Goal: Find specific page/section: Find specific page/section

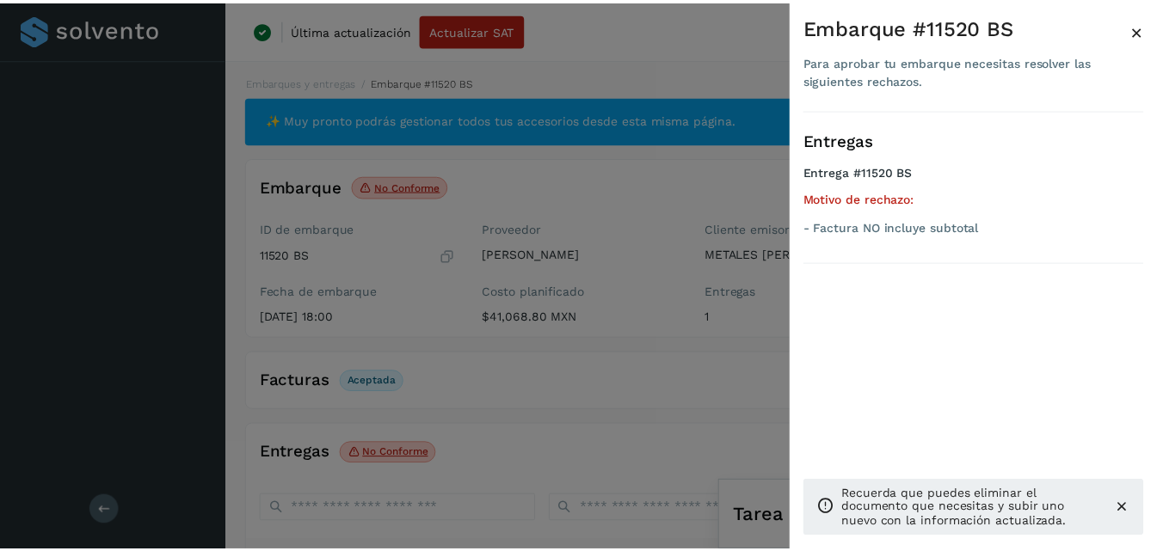
scroll to position [258, 0]
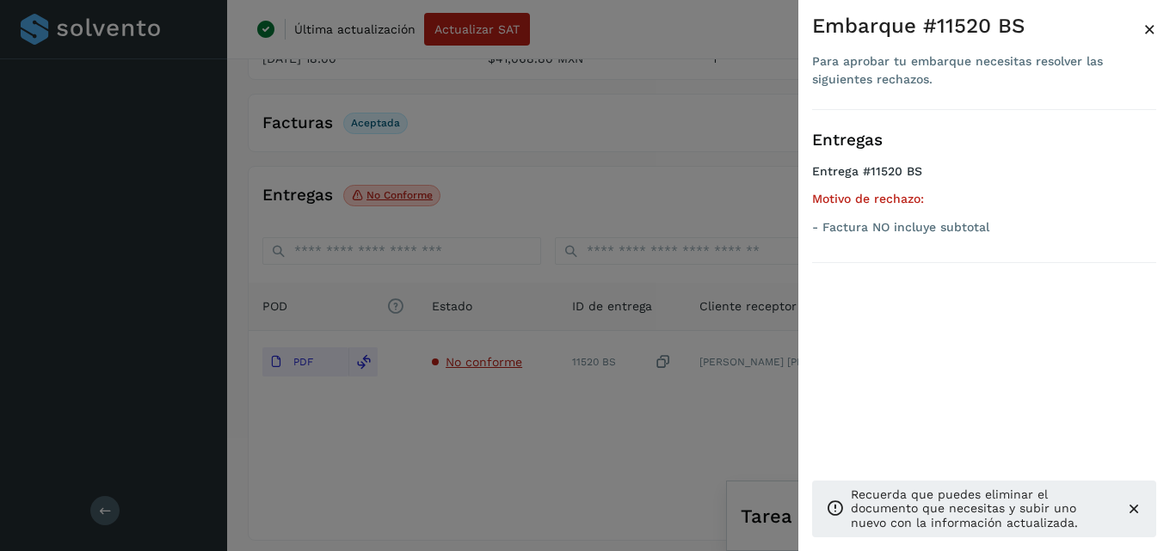
click at [1153, 34] on span "×" at bounding box center [1149, 29] width 13 height 24
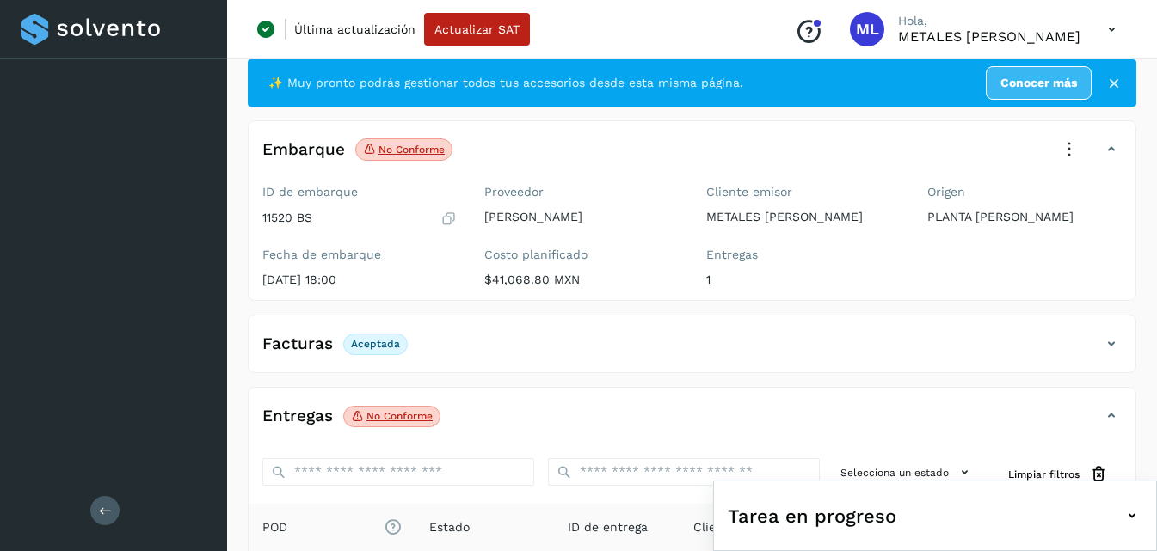
scroll to position [0, 0]
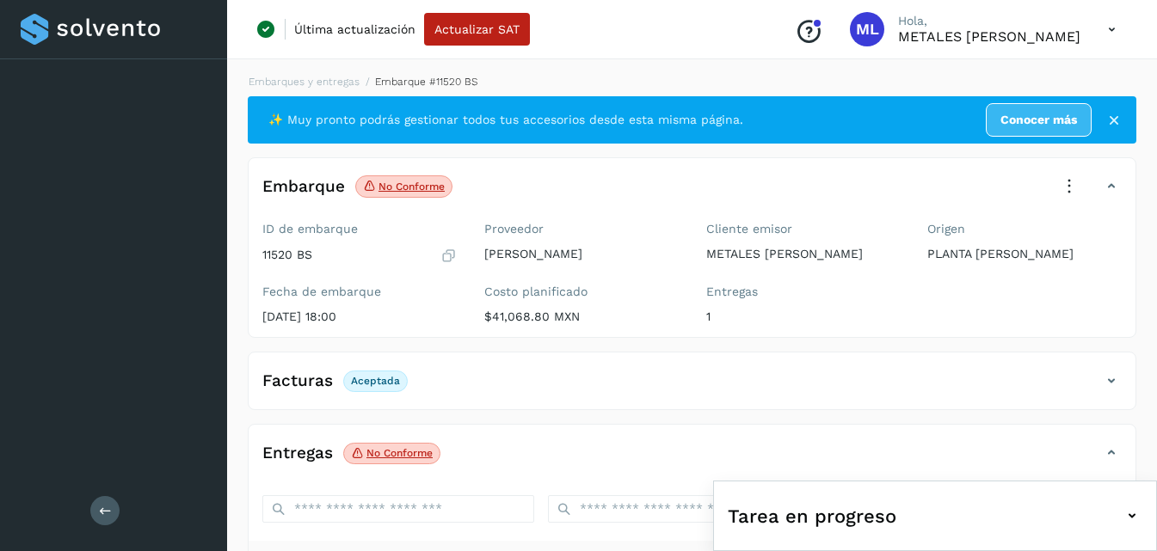
click at [123, 28] on div at bounding box center [114, 29] width 186 height 31
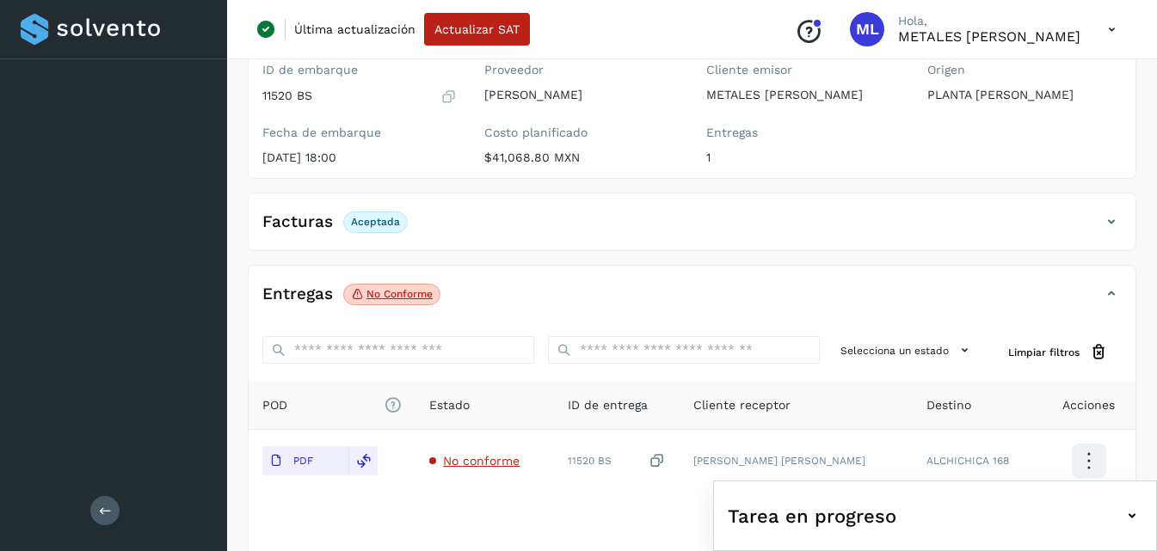
scroll to position [268, 0]
